Goal: Transaction & Acquisition: Download file/media

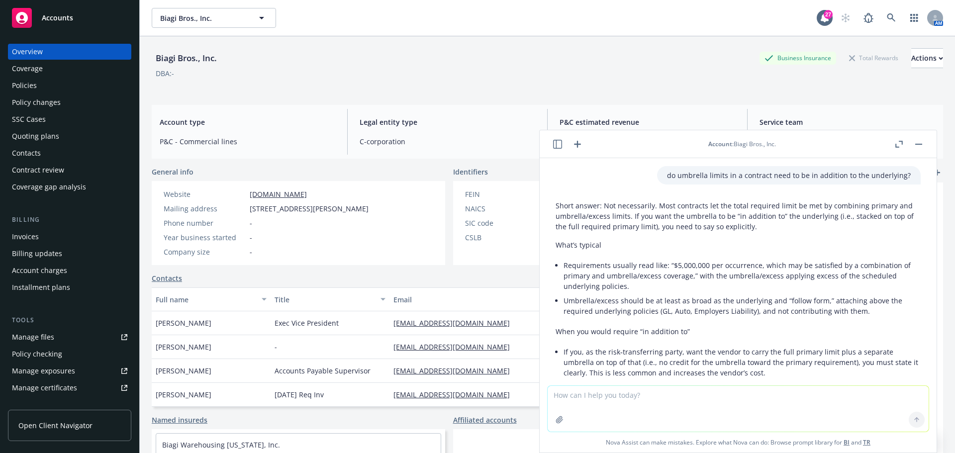
scroll to position [1131, 0]
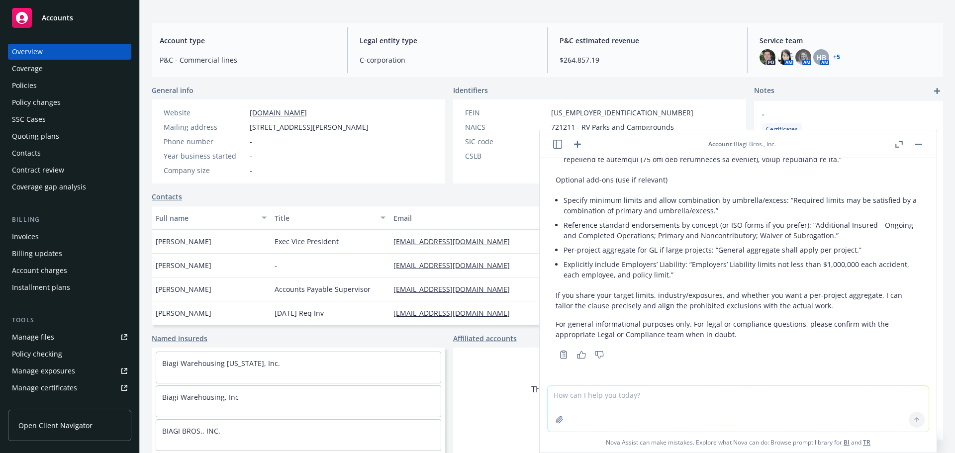
click at [36, 86] on div "Policies" at bounding box center [69, 86] width 115 height 16
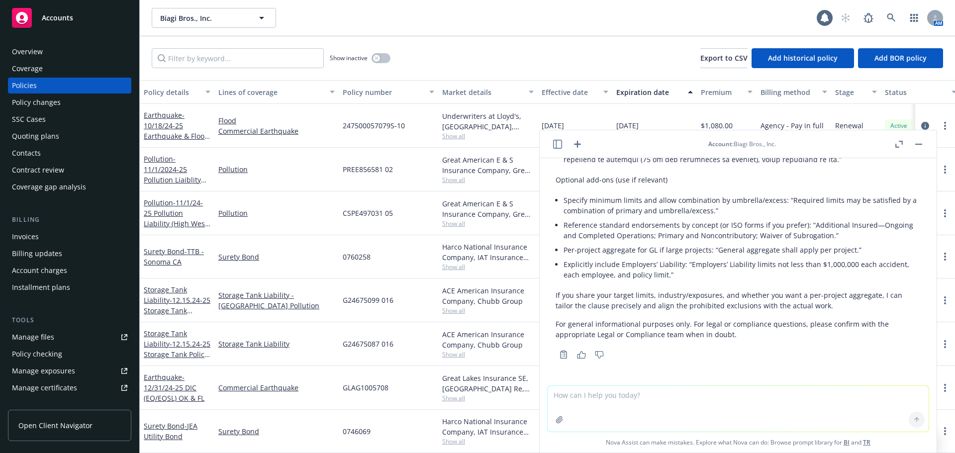
click at [921, 143] on button "button" at bounding box center [919, 144] width 12 height 12
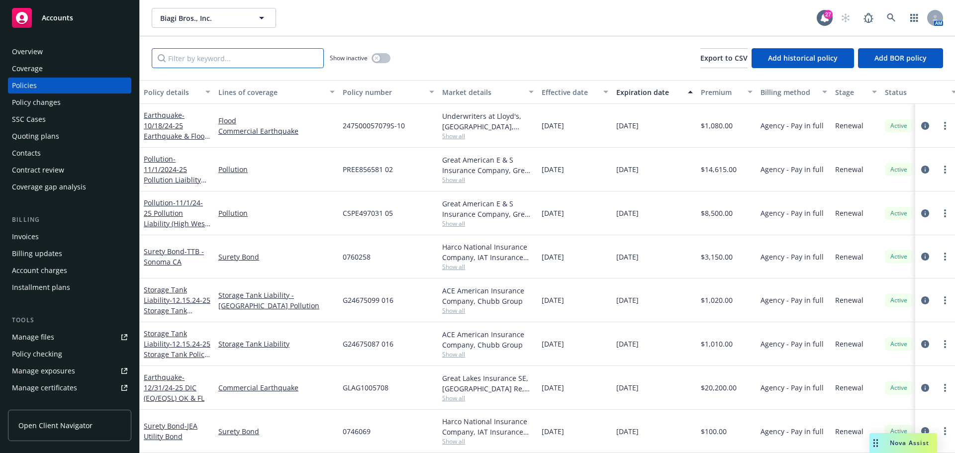
click at [235, 60] on input "Filter by keyword..." at bounding box center [238, 58] width 172 height 20
type input "earthquake"
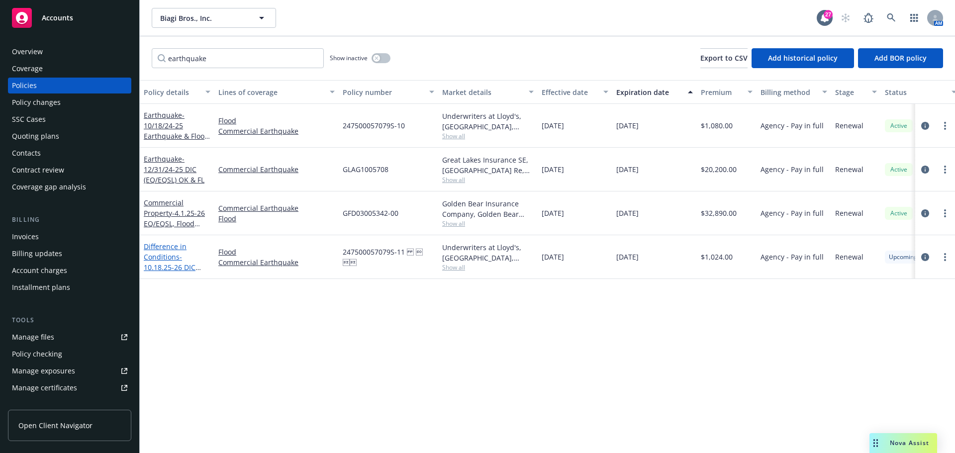
click at [172, 251] on link "Difference in Conditions - 10.18.25-26 DIC (EQ&FL) Policy" at bounding box center [170, 262] width 52 height 41
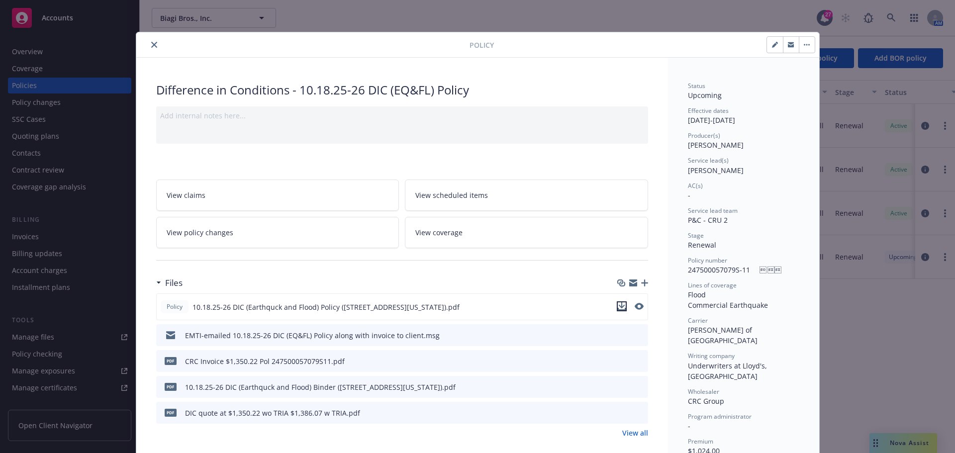
click at [618, 304] on icon "download file" at bounding box center [622, 306] width 8 height 8
